Goal: Task Accomplishment & Management: Manage account settings

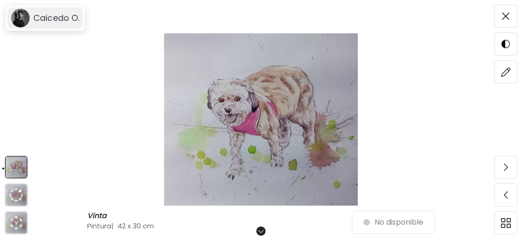
click at [41, 18] on h6 "Caicedo O." at bounding box center [56, 18] width 46 height 11
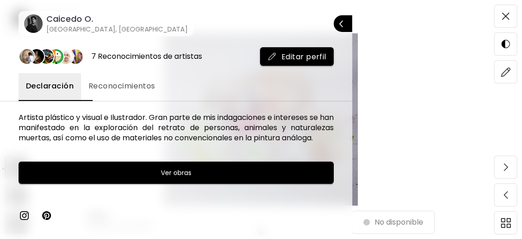
click at [301, 56] on span "Editar perfil" at bounding box center [297, 57] width 59 height 10
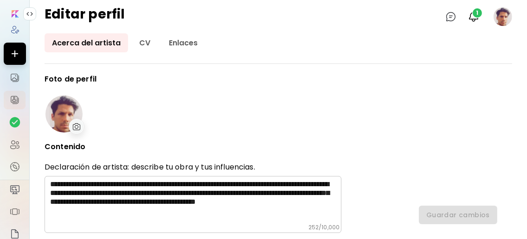
type input "********"
type input "******"
click at [74, 123] on img at bounding box center [77, 126] width 8 height 7
click at [74, 126] on img at bounding box center [77, 126] width 8 height 7
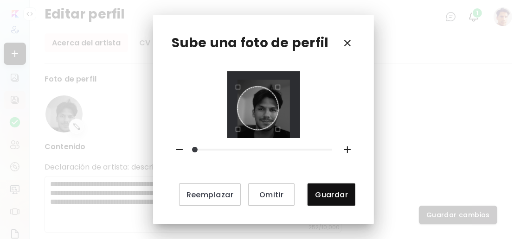
click at [290, 131] on div at bounding box center [263, 104] width 73 height 67
click at [279, 103] on div "Use the arrow keys to move the crop selection area" at bounding box center [269, 108] width 41 height 43
click at [238, 72] on div at bounding box center [263, 104] width 73 height 67
click at [271, 117] on div "Use the arrow keys to move the crop selection area" at bounding box center [265, 105] width 47 height 50
click at [273, 113] on div "Use the arrow keys to move the crop selection area" at bounding box center [265, 105] width 47 height 50
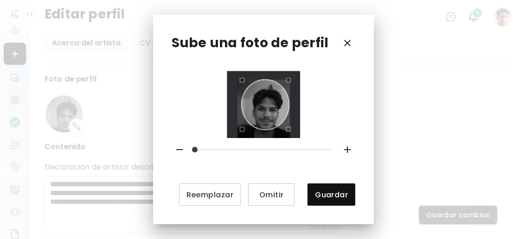
click at [342, 147] on icon "button" at bounding box center [347, 149] width 11 height 11
click at [282, 119] on div "Use the arrow keys to move the crop selection area" at bounding box center [265, 105] width 47 height 50
click at [349, 145] on icon "button" at bounding box center [347, 149] width 11 height 11
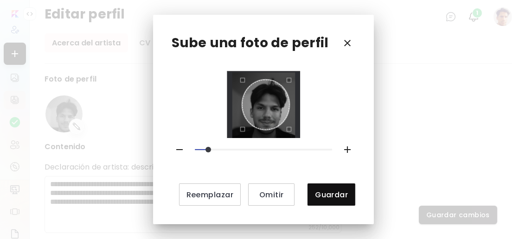
click at [280, 119] on div "Use the arrow keys to move the crop selection area" at bounding box center [265, 105] width 47 height 50
click at [182, 147] on icon "button" at bounding box center [179, 149] width 11 height 11
click at [182, 149] on icon "button" at bounding box center [179, 149] width 6 height 1
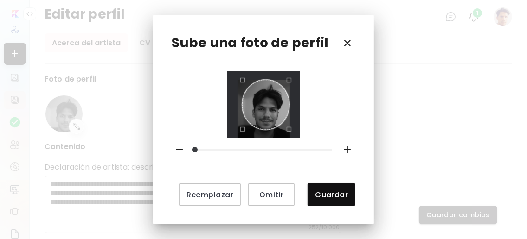
click at [182, 149] on icon "button" at bounding box center [179, 149] width 6 height 1
click at [281, 115] on div "Use the arrow keys to move the crop selection area" at bounding box center [265, 105] width 47 height 50
click at [293, 135] on div "Reemplazar Omitir Guardar" at bounding box center [264, 138] width 184 height 135
click at [277, 109] on div "Use the arrow keys to move the crop selection area" at bounding box center [265, 105] width 47 height 50
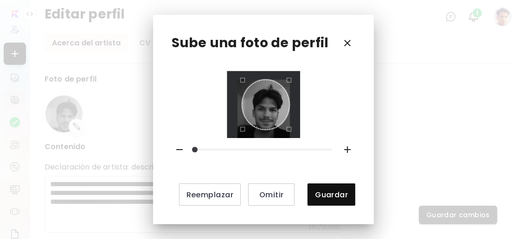
click at [183, 149] on icon "button" at bounding box center [179, 149] width 6 height 1
click at [345, 146] on icon "button" at bounding box center [347, 149] width 11 height 11
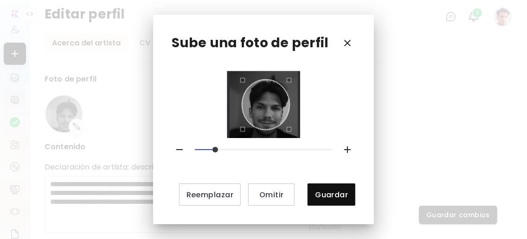
click at [345, 146] on icon "button" at bounding box center [347, 149] width 11 height 11
click at [181, 147] on icon "button" at bounding box center [179, 149] width 11 height 11
click at [276, 107] on div "Use the arrow keys to move the crop selection area" at bounding box center [265, 105] width 47 height 50
click at [342, 146] on icon "button" at bounding box center [347, 149] width 11 height 11
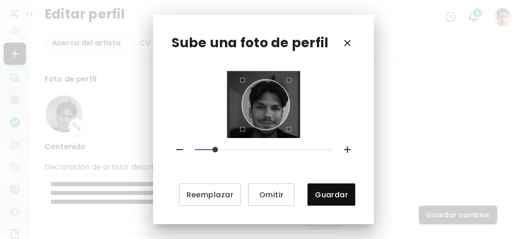
click at [288, 107] on div "Use the arrow keys to move the crop selection area" at bounding box center [265, 105] width 47 height 50
click at [240, 63] on div "Sube una foto de perfil Reemplazar Omitir Guardar" at bounding box center [263, 120] width 221 height 210
click at [337, 192] on span "Guardar" at bounding box center [331, 195] width 33 height 10
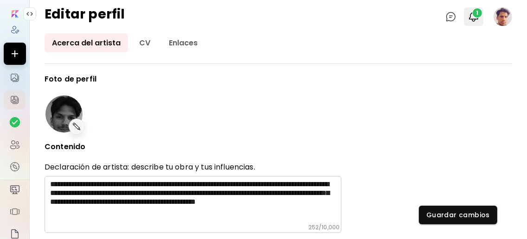
click at [470, 17] on img "button" at bounding box center [473, 16] width 11 height 11
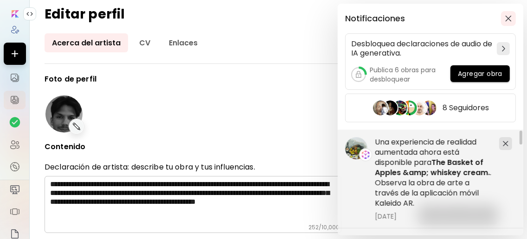
click at [507, 16] on img "button" at bounding box center [508, 18] width 6 height 6
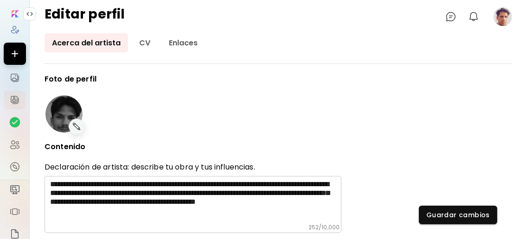
click at [505, 17] on image at bounding box center [503, 16] width 19 height 19
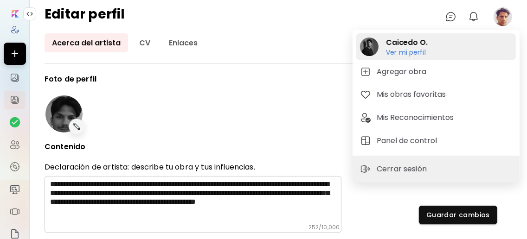
click at [424, 53] on h6 "Ver mi perfil" at bounding box center [407, 52] width 42 height 8
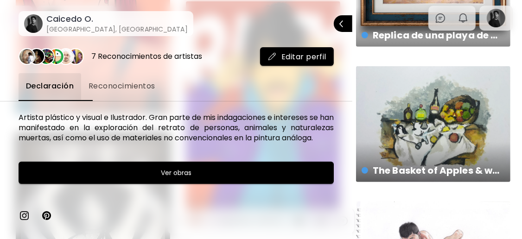
scroll to position [557, 0]
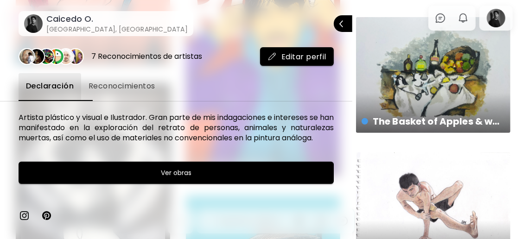
click at [449, 93] on div at bounding box center [261, 119] width 522 height 239
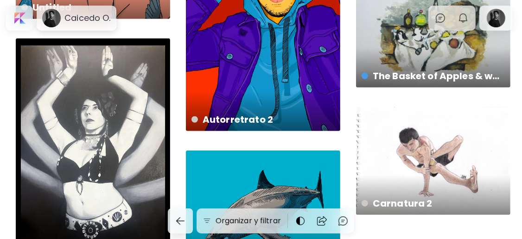
scroll to position [618, 0]
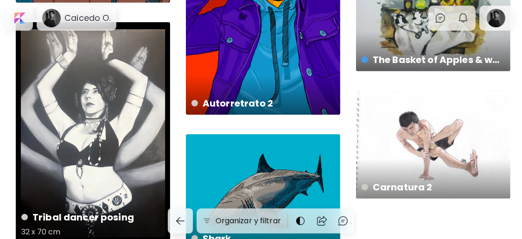
click at [103, 109] on div "Tribal dancer posing 32 x 70 cm" at bounding box center [93, 133] width 154 height 223
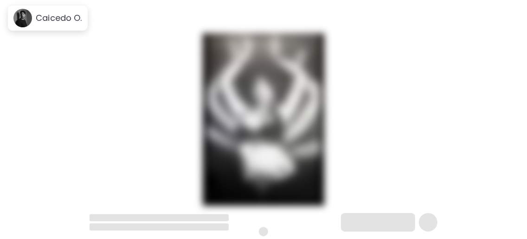
scroll to position [18, 0]
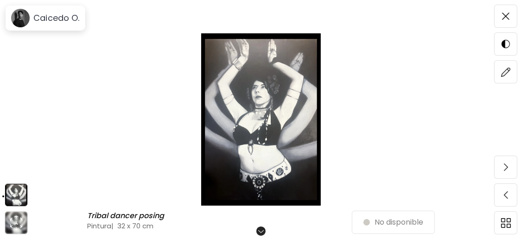
click at [275, 84] on img at bounding box center [261, 119] width 444 height 173
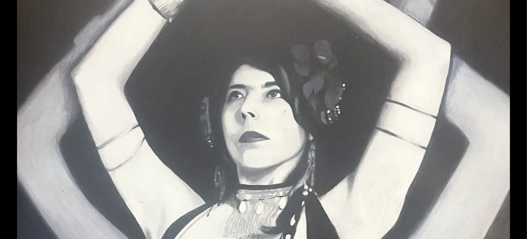
scroll to position [0, 0]
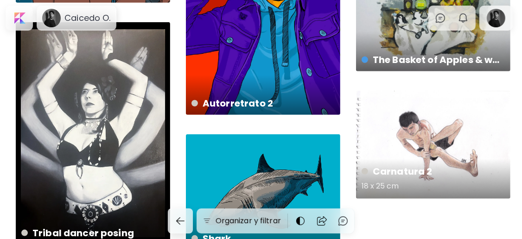
scroll to position [557, 0]
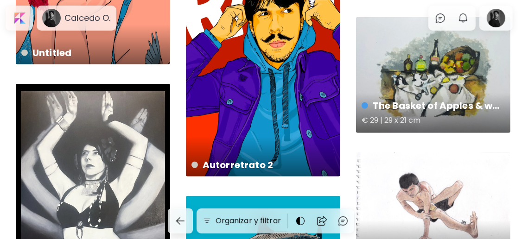
click at [426, 88] on div "The Basket of Apples & whiskey cream. € 29 | 29 x 21 cm" at bounding box center [433, 75] width 154 height 116
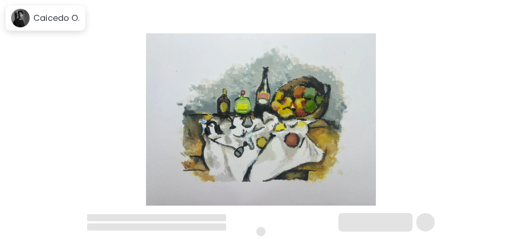
click at [266, 115] on img at bounding box center [261, 119] width 444 height 173
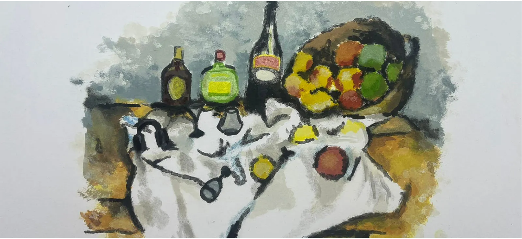
scroll to position [61, 0]
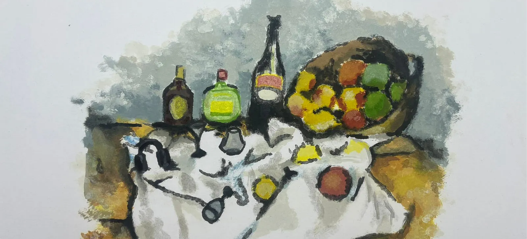
click at [269, 89] on img at bounding box center [263, 136] width 527 height 395
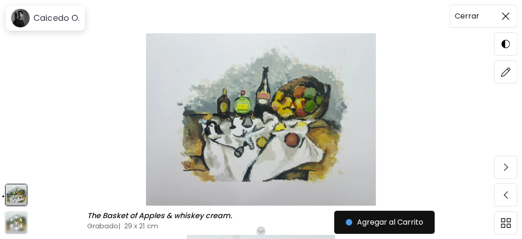
click at [513, 14] on span at bounding box center [505, 15] width 19 height 19
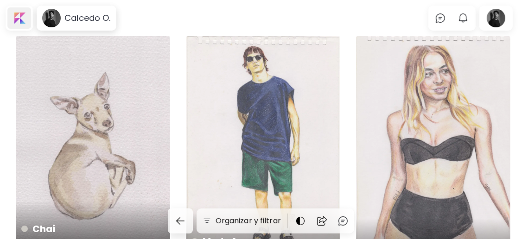
click at [26, 17] on div at bounding box center [19, 17] width 24 height 21
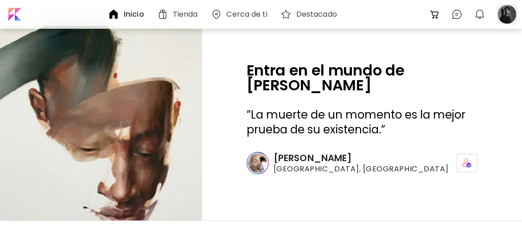
click at [506, 12] on div at bounding box center [507, 14] width 20 height 20
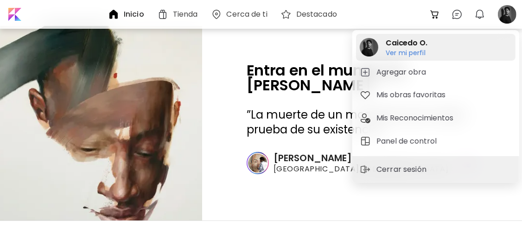
click at [426, 51] on h6 "Ver mi perfil" at bounding box center [407, 53] width 42 height 8
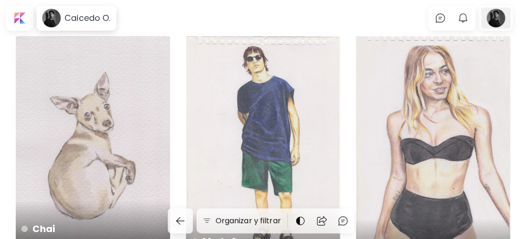
click at [507, 19] on div at bounding box center [496, 17] width 30 height 21
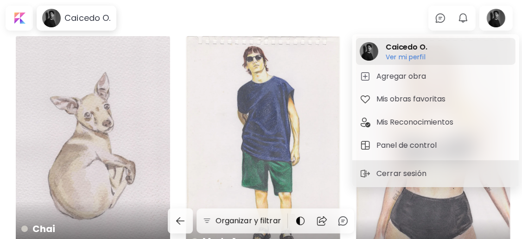
click at [424, 55] on h6 "Ver mi perfil" at bounding box center [407, 57] width 42 height 8
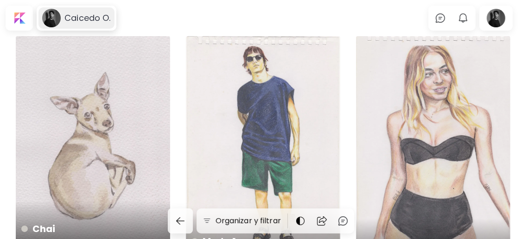
click at [93, 22] on h6 "Caicedo O." at bounding box center [87, 18] width 46 height 11
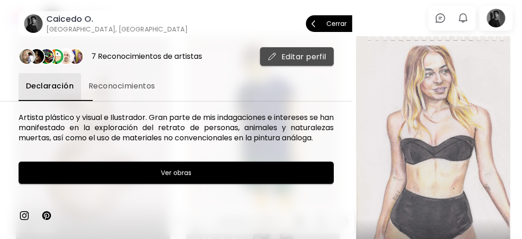
click at [268, 59] on span "Editar perfil" at bounding box center [297, 57] width 59 height 10
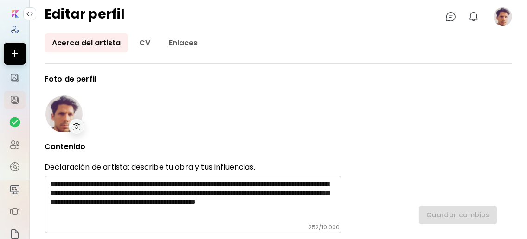
type input "********"
click at [80, 124] on img at bounding box center [77, 126] width 8 height 7
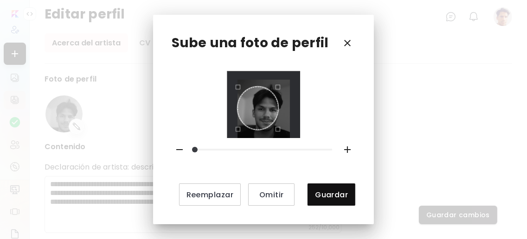
click at [293, 146] on div "Reemplazar Omitir Guardar" at bounding box center [264, 138] width 184 height 135
click at [265, 113] on div "Use the arrow keys to move the crop selection area" at bounding box center [265, 108] width 41 height 43
click at [182, 149] on icon "button" at bounding box center [179, 149] width 6 height 1
click at [282, 107] on div "Use the arrow keys to move the crop selection area" at bounding box center [266, 108] width 41 height 43
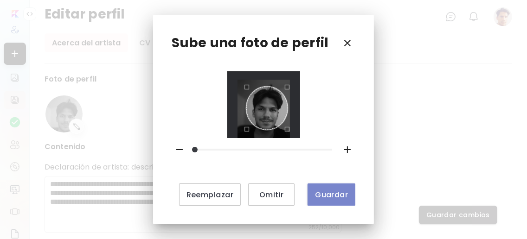
click at [327, 192] on span "Guardar" at bounding box center [331, 195] width 33 height 10
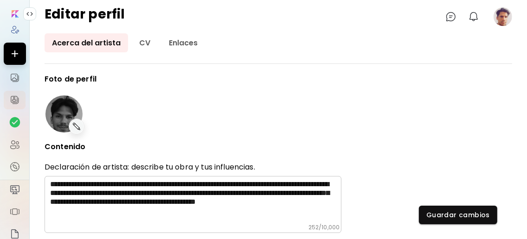
click at [77, 125] on img at bounding box center [76, 126] width 11 height 11
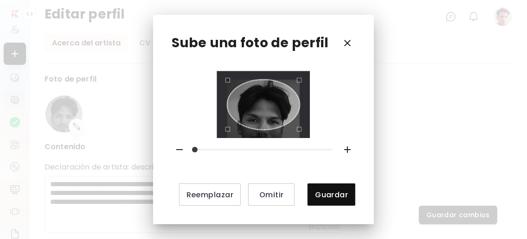
click at [180, 149] on icon "button" at bounding box center [179, 149] width 11 height 11
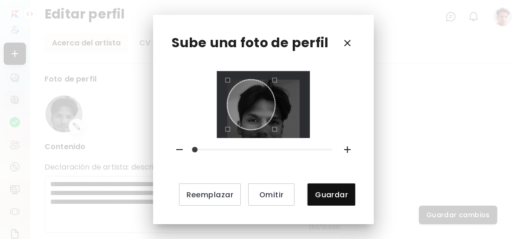
click at [291, 117] on div at bounding box center [263, 105] width 72 height 50
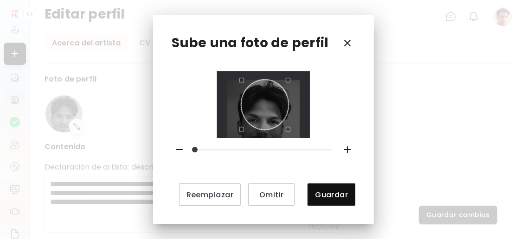
click at [270, 122] on div "Use the arrow keys to move the crop selection area" at bounding box center [264, 105] width 47 height 50
click at [347, 43] on icon "button" at bounding box center [347, 43] width 6 height 6
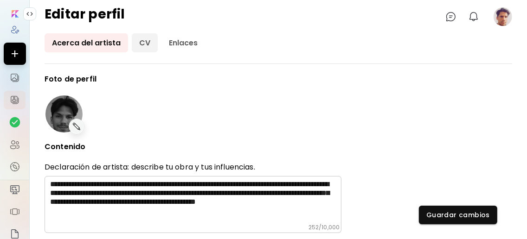
click at [150, 43] on link "CV" at bounding box center [145, 42] width 26 height 19
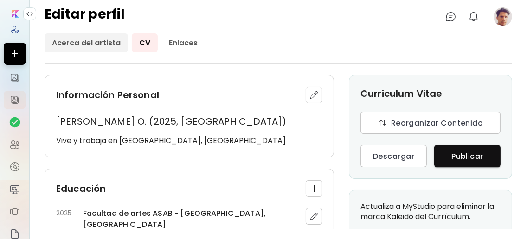
click at [93, 45] on link "Acerca del artista" at bounding box center [86, 42] width 83 height 19
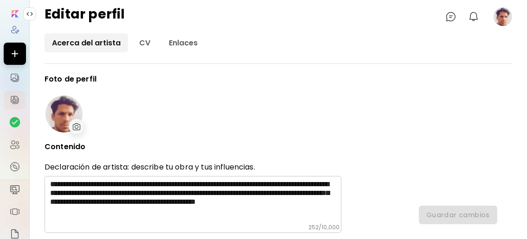
type input "********"
click at [73, 124] on img at bounding box center [77, 126] width 8 height 7
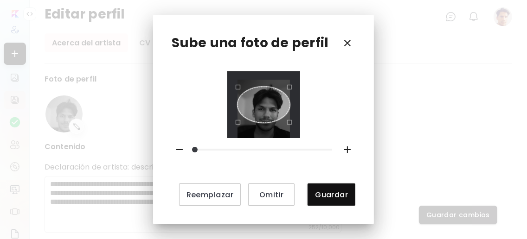
click at [182, 147] on icon "button" at bounding box center [179, 149] width 11 height 11
click at [295, 140] on div "Reemplazar Omitir Guardar" at bounding box center [264, 138] width 184 height 135
click at [270, 109] on div "Use the arrow keys to move the crop selection area" at bounding box center [267, 108] width 41 height 43
click at [273, 117] on div "Use the arrow keys to move the crop selection area" at bounding box center [266, 108] width 41 height 43
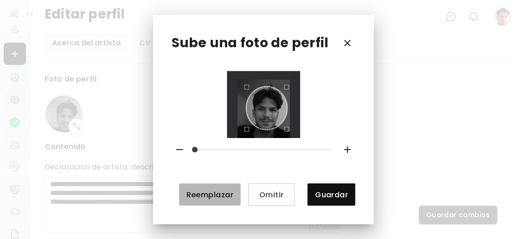
click at [221, 195] on span "Reemplazar" at bounding box center [209, 195] width 47 height 10
click at [227, 196] on span "Reemplazar" at bounding box center [209, 195] width 47 height 10
click at [269, 122] on div "Use the arrow keys to move the crop selection area" at bounding box center [266, 108] width 41 height 43
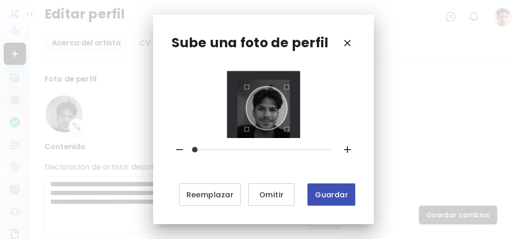
click at [331, 198] on span "Guardar" at bounding box center [331, 195] width 33 height 10
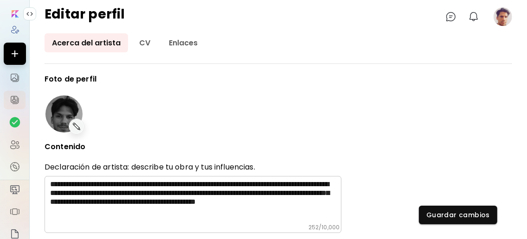
click at [61, 122] on div at bounding box center [63, 114] width 37 height 37
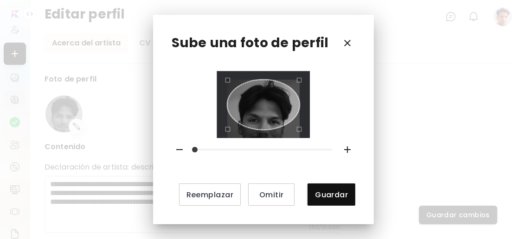
click at [350, 43] on icon "button" at bounding box center [347, 43] width 11 height 11
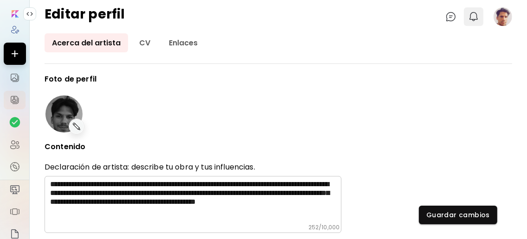
click at [468, 16] on img "button" at bounding box center [473, 16] width 11 height 11
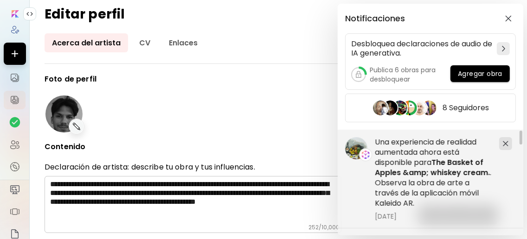
click at [518, 20] on div "Notificaciones Desbloquea declaraciones de audio de IA generativa. Publica 6 ob…" at bounding box center [431, 67] width 186 height 126
click at [507, 20] on img "button" at bounding box center [508, 18] width 6 height 6
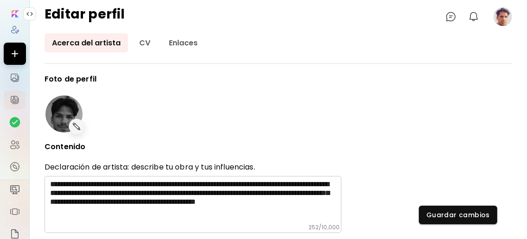
click at [509, 19] on image at bounding box center [503, 16] width 19 height 19
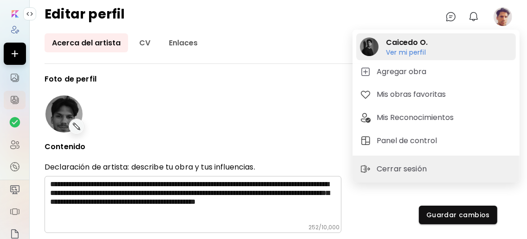
click at [436, 58] on div "[PERSON_NAME] O. Ver mi perfil Ver mi perfil" at bounding box center [436, 46] width 160 height 27
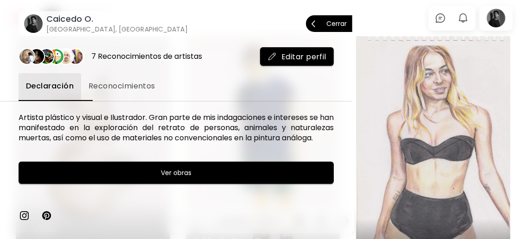
click at [339, 24] on p "Cerrar" at bounding box center [337, 23] width 20 height 6
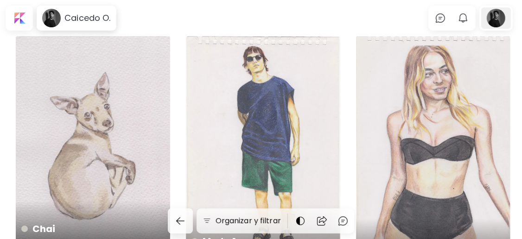
click at [499, 21] on div at bounding box center [496, 17] width 30 height 21
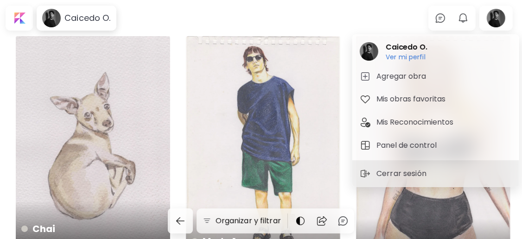
click at [279, 26] on div at bounding box center [261, 119] width 522 height 239
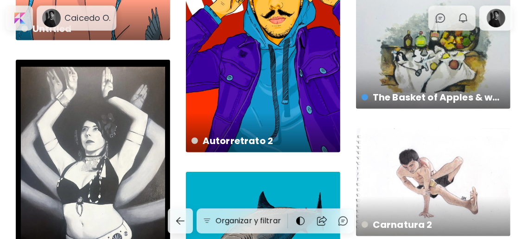
scroll to position [680, 0]
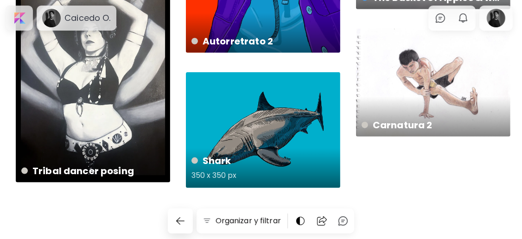
click at [297, 119] on div "Shark 350 x 350 px" at bounding box center [263, 130] width 154 height 116
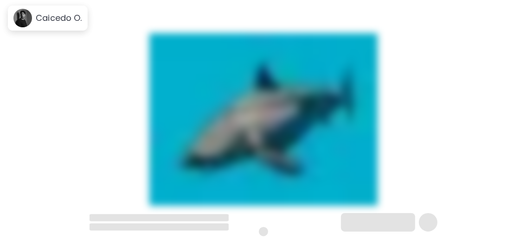
scroll to position [27, 0]
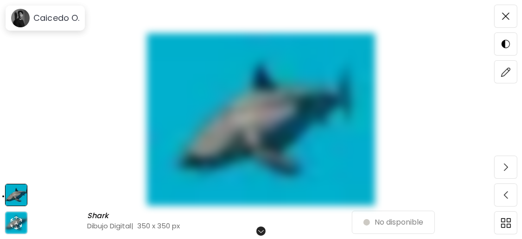
click at [280, 117] on img at bounding box center [261, 119] width 444 height 173
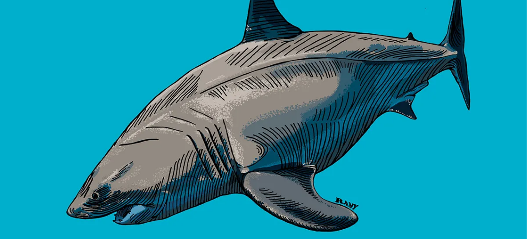
scroll to position [0, 0]
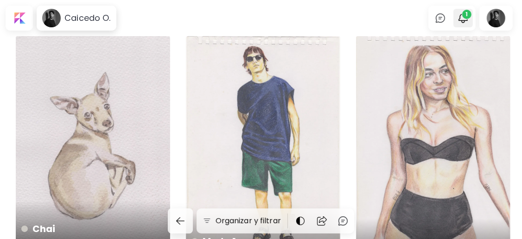
click at [472, 17] on span "1" at bounding box center [466, 14] width 9 height 9
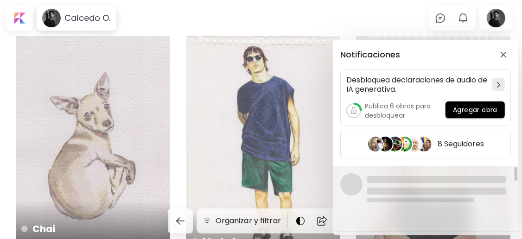
click at [392, 12] on div "Notificaciones Desbloquea declaraciones de audio de IA generativa. Publica 6 ob…" at bounding box center [261, 119] width 522 height 239
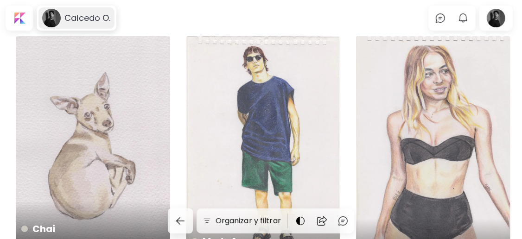
click at [88, 17] on h6 "Caicedo O." at bounding box center [87, 18] width 46 height 11
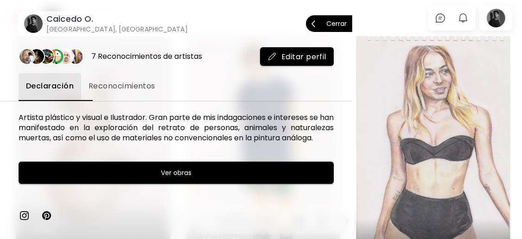
click at [289, 53] on span "Editar perfil" at bounding box center [297, 57] width 59 height 10
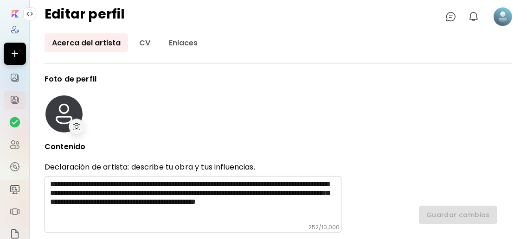
type input "********"
type input "******"
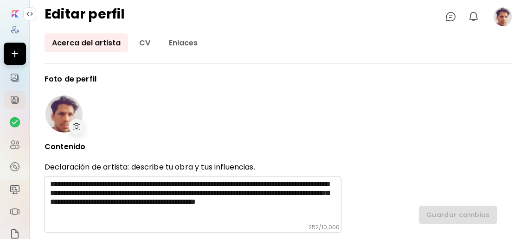
click at [65, 109] on div at bounding box center [63, 114] width 37 height 37
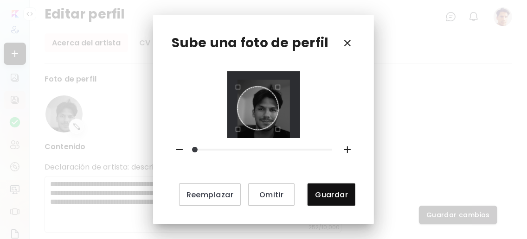
click at [289, 142] on div "Reemplazar Omitir Guardar" at bounding box center [264, 138] width 184 height 135
click at [268, 108] on div "Use the arrow keys to move the crop selection area" at bounding box center [266, 108] width 41 height 43
click at [232, 192] on span "Reemplazar" at bounding box center [209, 195] width 47 height 10
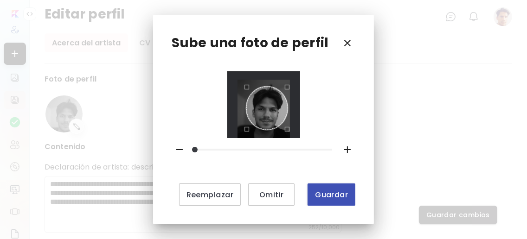
click at [329, 189] on button "Guardar" at bounding box center [332, 195] width 48 height 22
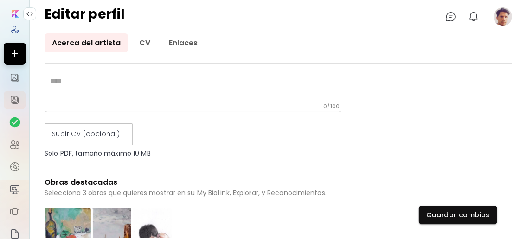
scroll to position [371, 0]
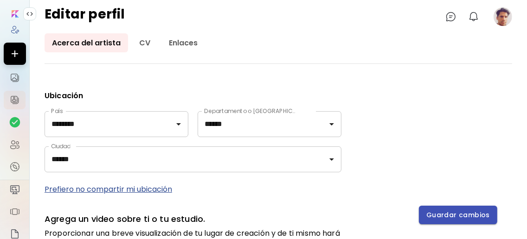
click at [442, 209] on button "Guardar cambios" at bounding box center [458, 215] width 78 height 19
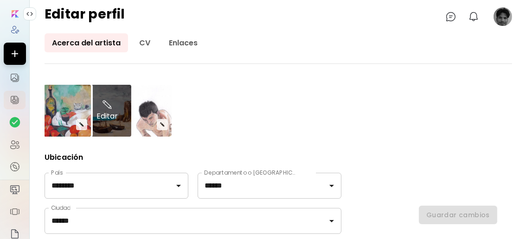
scroll to position [247, 0]
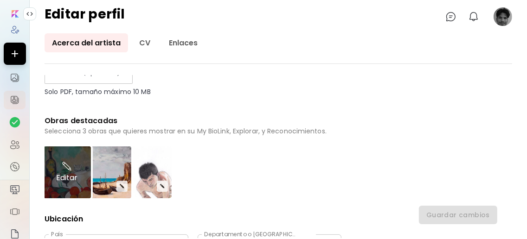
click at [73, 173] on div "Editar" at bounding box center [67, 173] width 48 height 52
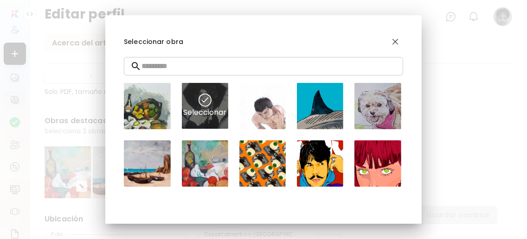
click at [209, 103] on img at bounding box center [205, 100] width 13 height 13
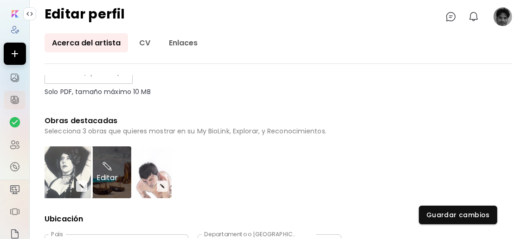
click at [116, 181] on div "Editar" at bounding box center [107, 173] width 48 height 52
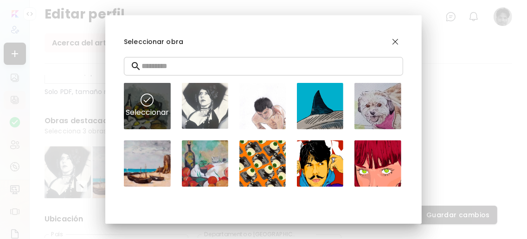
click at [147, 110] on div "Seleccionar" at bounding box center [147, 106] width 46 height 46
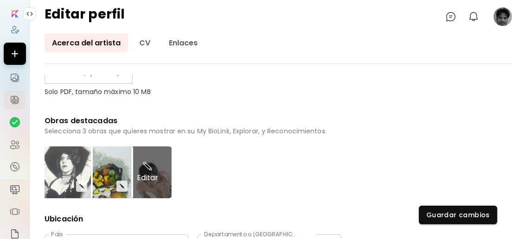
click at [157, 183] on div "Editar" at bounding box center [147, 173] width 48 height 52
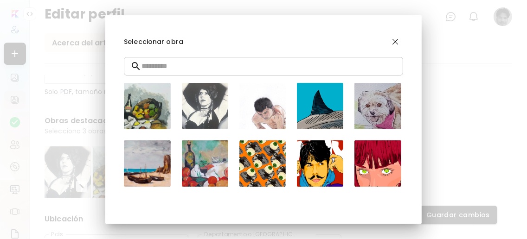
click at [261, 71] on input "text" at bounding box center [272, 66] width 262 height 26
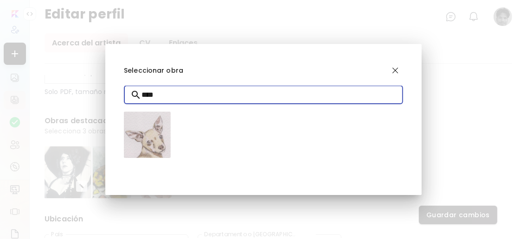
type input "****"
click at [398, 76] on img "button" at bounding box center [395, 70] width 11 height 11
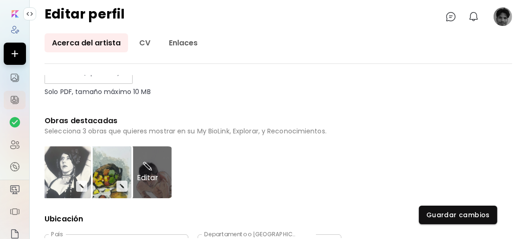
click at [156, 184] on div "Editar" at bounding box center [147, 173] width 48 height 52
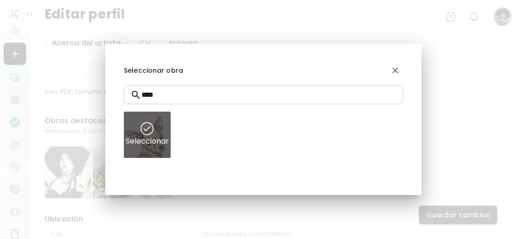
click at [155, 135] on div "Seleccionar" at bounding box center [147, 135] width 46 height 46
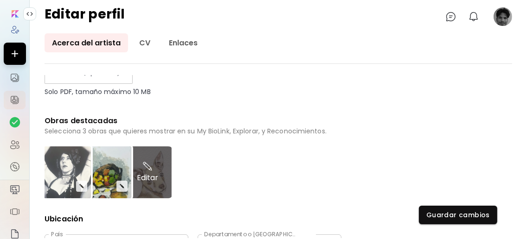
click at [155, 183] on div "Editar" at bounding box center [147, 173] width 48 height 52
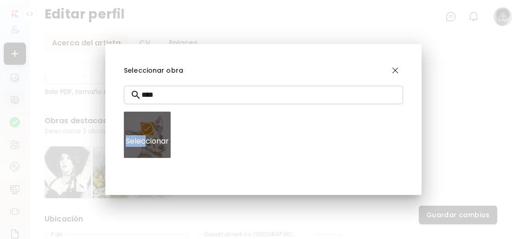
drag, startPoint x: 146, startPoint y: 144, endPoint x: 146, endPoint y: 127, distance: 17.2
click at [146, 127] on div "Seleccionar" at bounding box center [147, 135] width 46 height 46
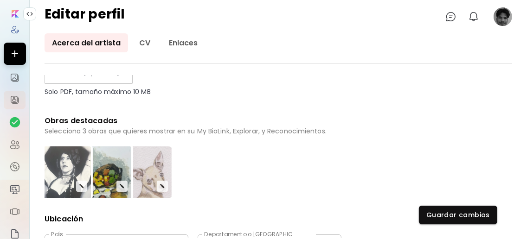
click at [213, 193] on div "**********" at bounding box center [193, 162] width 297 height 669
click at [262, 177] on div "**********" at bounding box center [193, 162] width 297 height 669
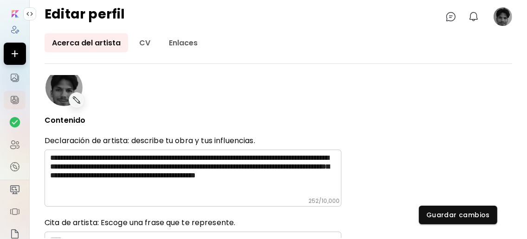
scroll to position [0, 0]
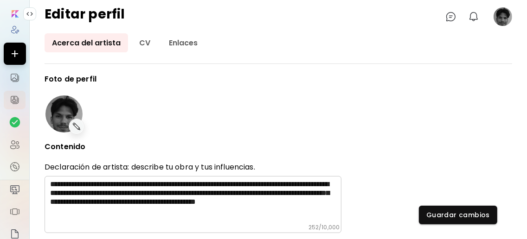
click at [505, 19] on image at bounding box center [503, 16] width 19 height 19
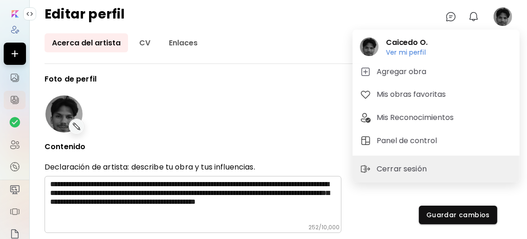
click at [465, 215] on div at bounding box center [263, 119] width 527 height 239
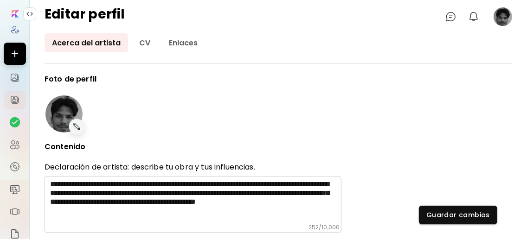
click at [457, 213] on div "Caicedo O. Ver mi perfil Ver mi perfil Agregar obra Mis obras favoritas Mis Rec…" at bounding box center [263, 122] width 527 height 236
click at [509, 19] on image at bounding box center [503, 16] width 19 height 19
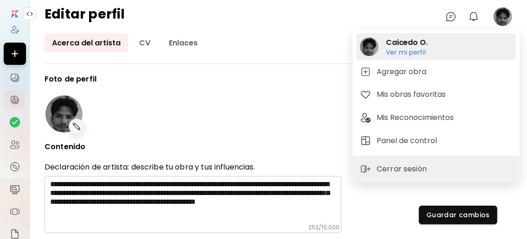
click at [416, 48] on h6 "Ver mi perfil" at bounding box center [407, 52] width 42 height 8
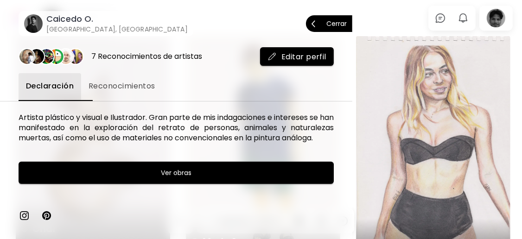
click at [337, 22] on p "Cerrar" at bounding box center [337, 23] width 20 height 6
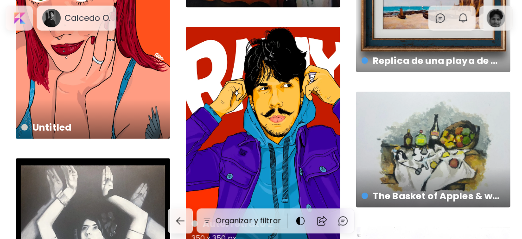
scroll to position [557, 0]
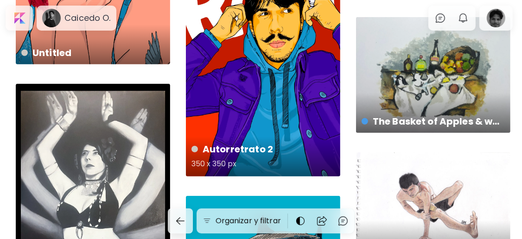
click at [314, 100] on div "Autorretrato 2 350 x 350 px" at bounding box center [263, 64] width 154 height 224
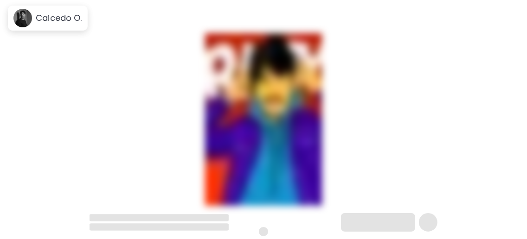
scroll to position [10, 0]
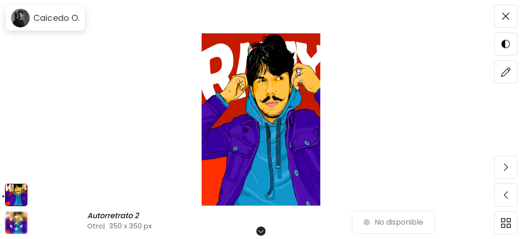
click at [279, 85] on img at bounding box center [261, 119] width 444 height 173
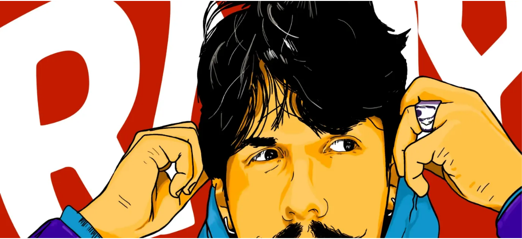
scroll to position [123, 0]
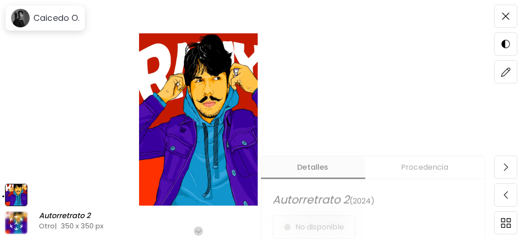
scroll to position [185, 0]
click at [36, 22] on h6 "Caicedo O." at bounding box center [56, 18] width 46 height 11
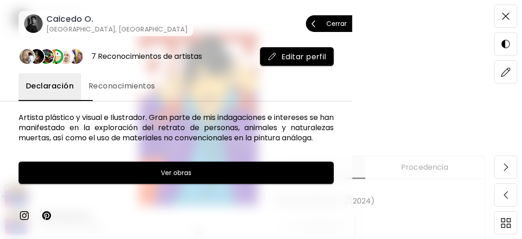
click at [324, 19] on span "Cerrar" at bounding box center [329, 23] width 35 height 19
